Goal: Transaction & Acquisition: Purchase product/service

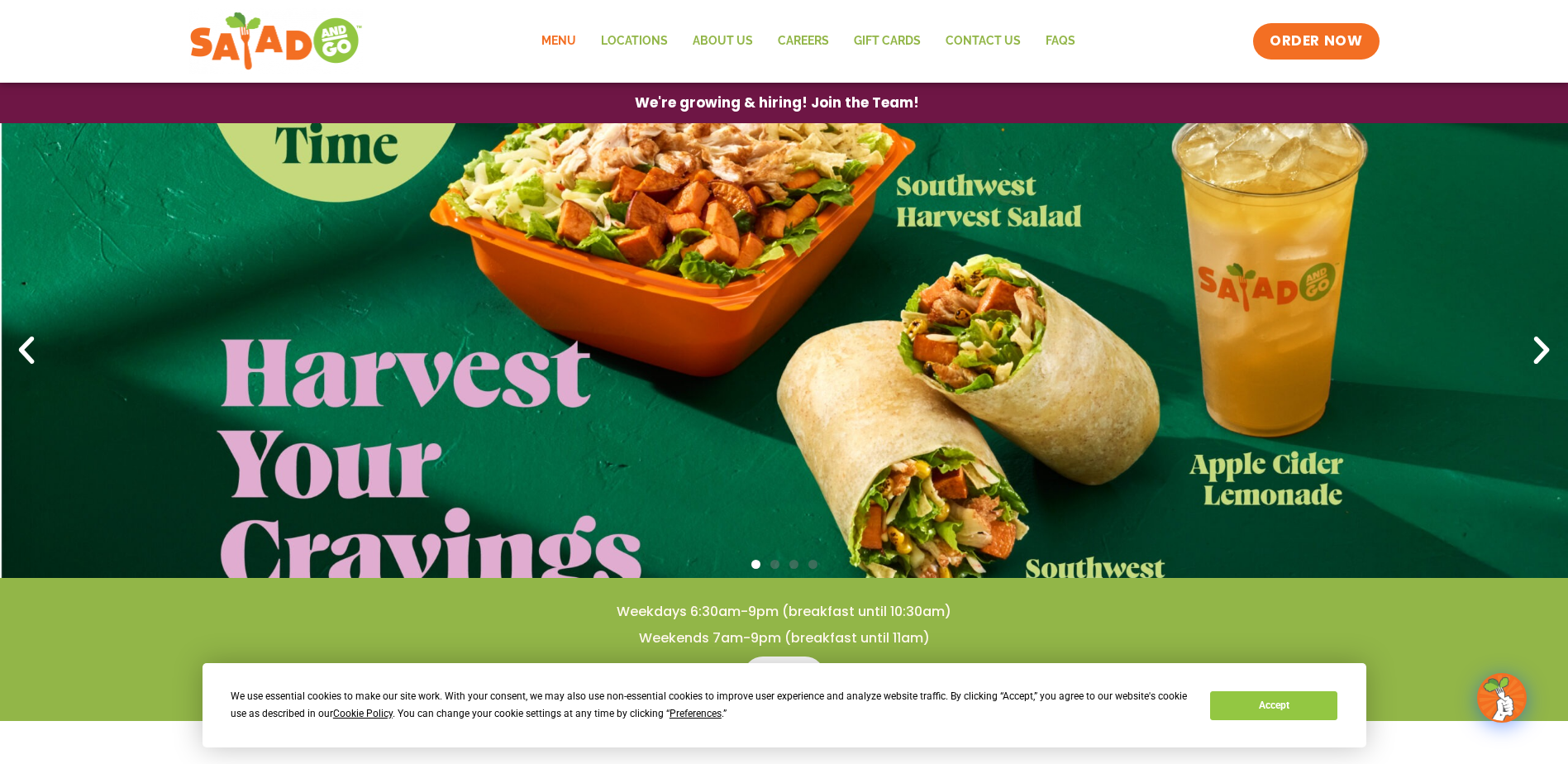
click at [559, 38] on link "Menu" at bounding box center [559, 41] width 60 height 38
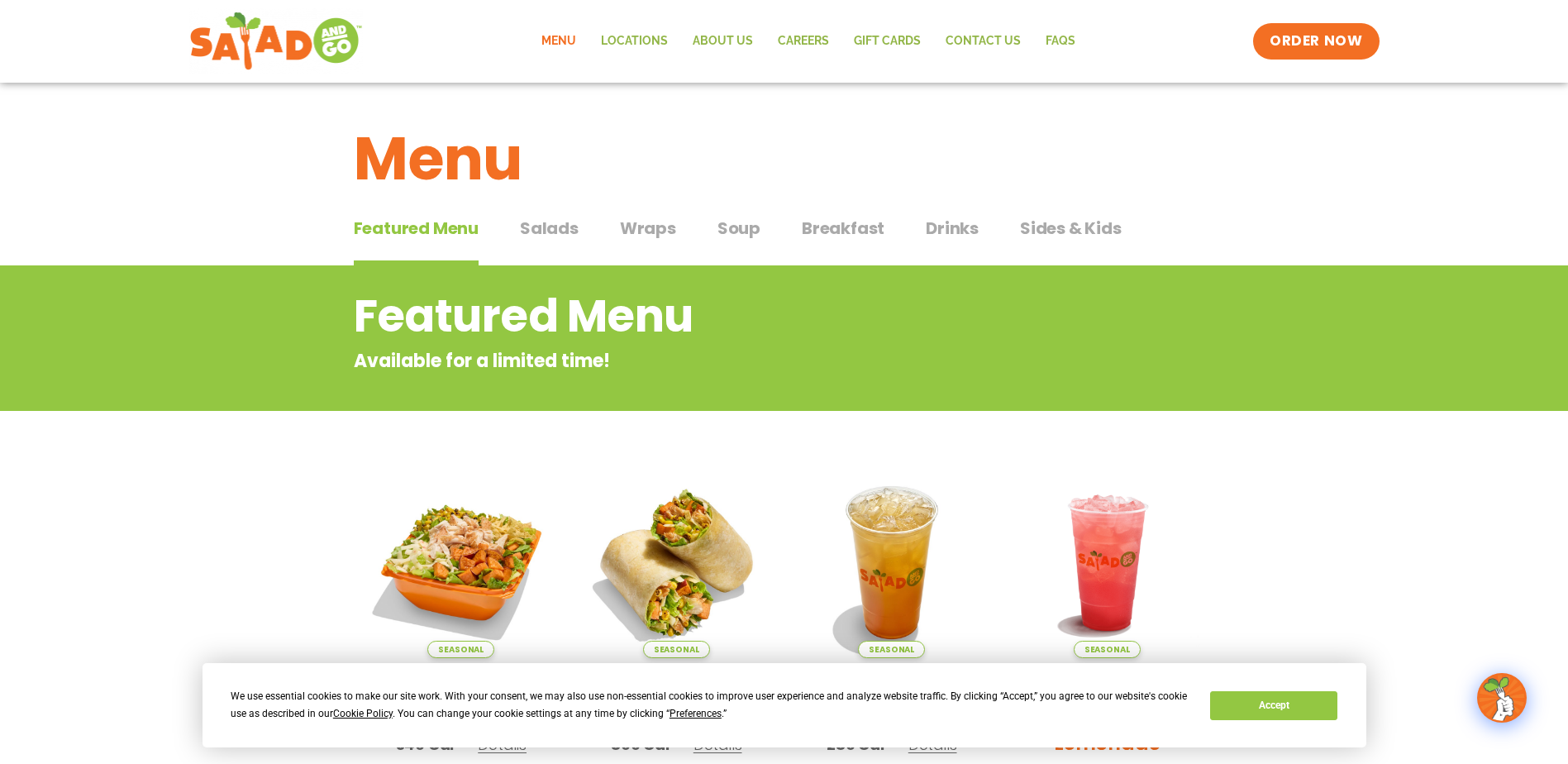
click at [861, 234] on span "Breakfast" at bounding box center [843, 228] width 83 height 25
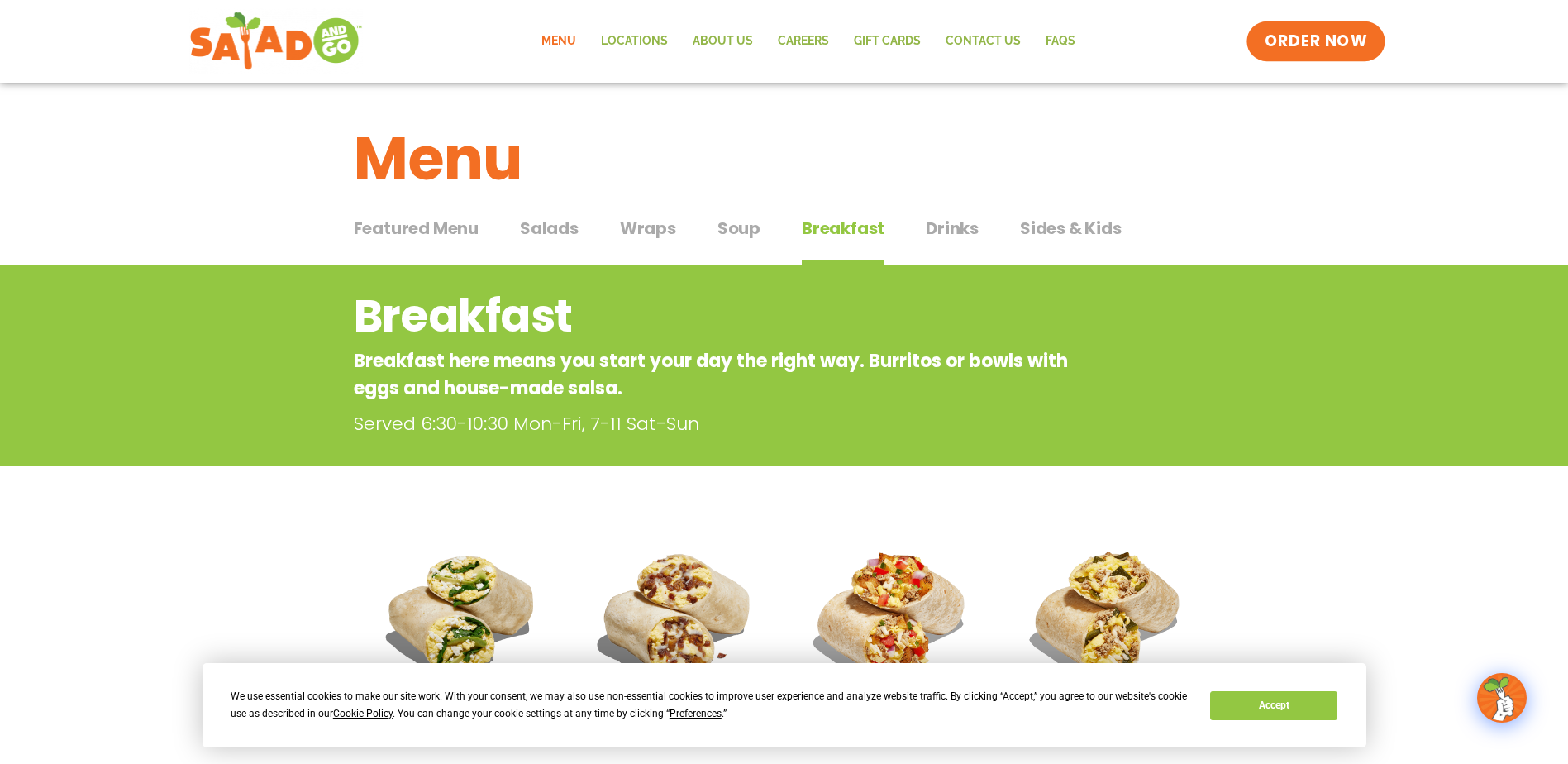
click at [1262, 39] on link "ORDER NOW" at bounding box center [1316, 41] width 139 height 40
